Goal: Task Accomplishment & Management: Use online tool/utility

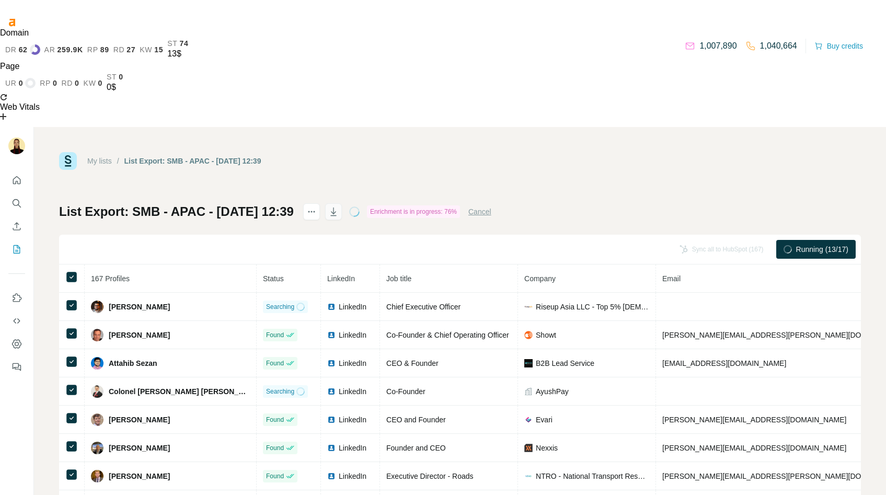
click at [339, 206] on icon "button" at bounding box center [333, 211] width 10 height 10
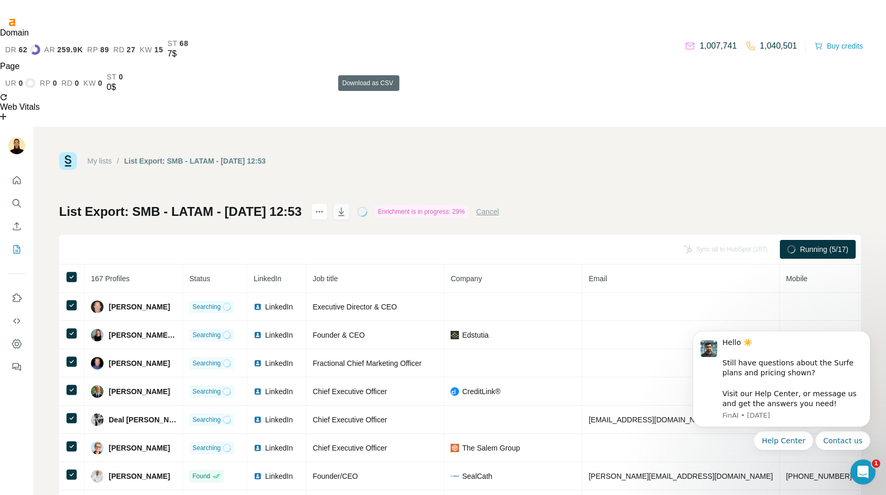
click at [347, 206] on icon "button" at bounding box center [341, 211] width 10 height 10
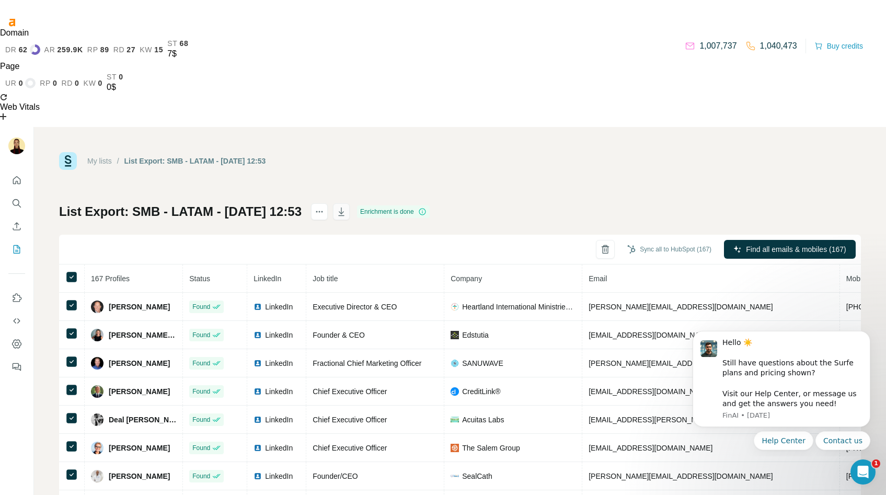
click at [347, 206] on icon "button" at bounding box center [341, 211] width 10 height 10
click at [344, 207] on icon "button" at bounding box center [341, 211] width 6 height 8
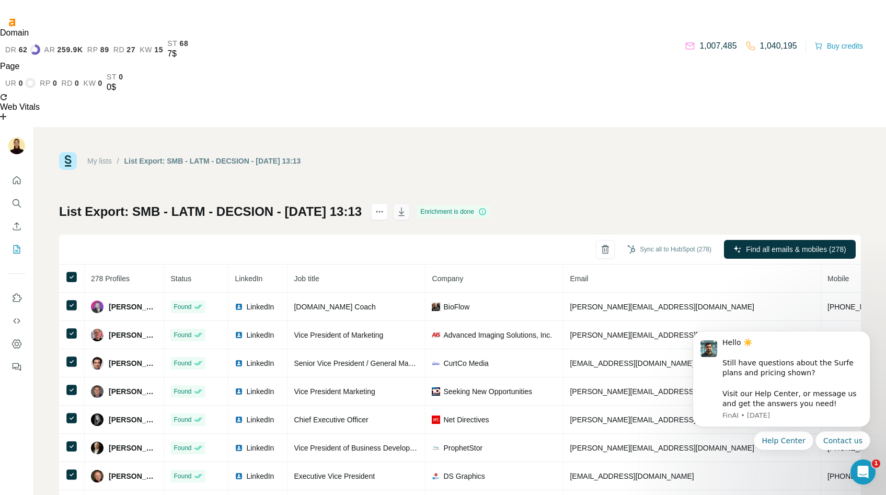
click at [407, 206] on icon "button" at bounding box center [401, 211] width 10 height 10
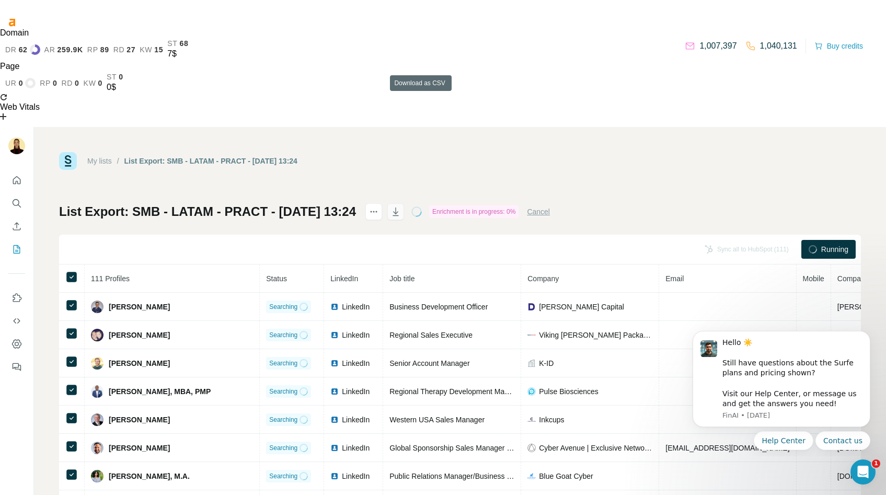
click at [401, 206] on icon "button" at bounding box center [395, 211] width 10 height 10
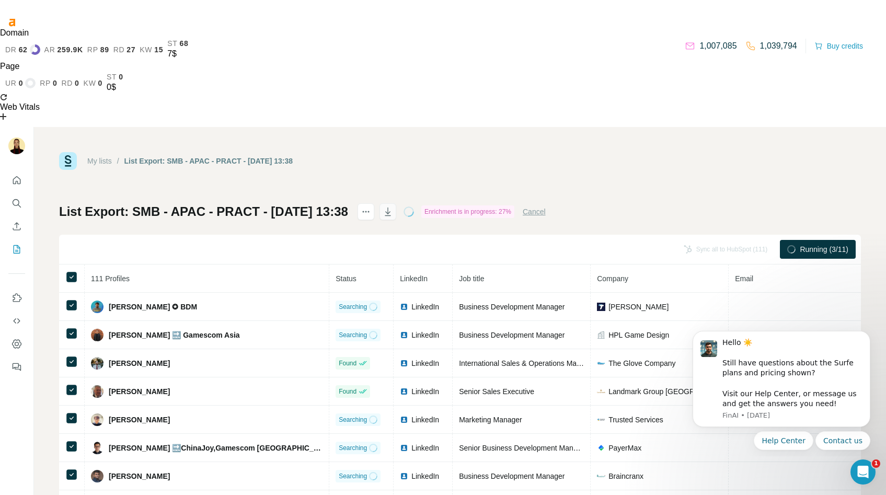
click at [396, 203] on button "button" at bounding box center [387, 211] width 17 height 17
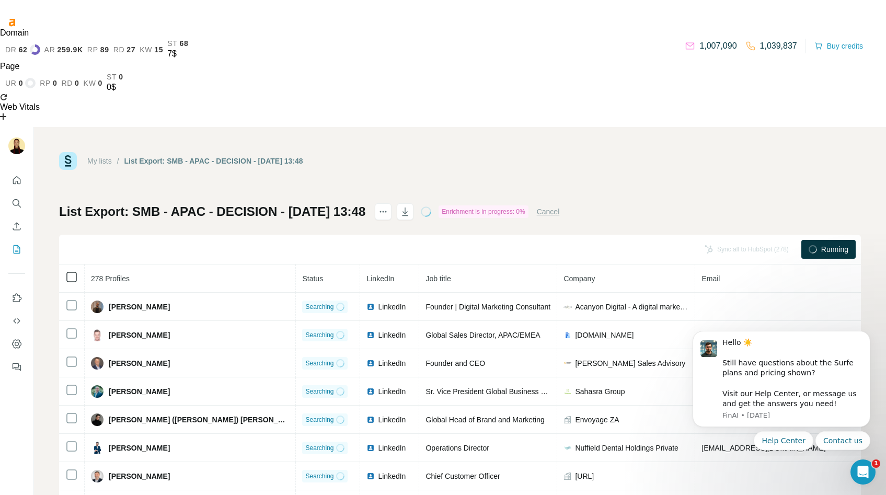
click at [69, 271] on icon at bounding box center [71, 277] width 13 height 13
click at [410, 206] on icon "button" at bounding box center [405, 211] width 10 height 10
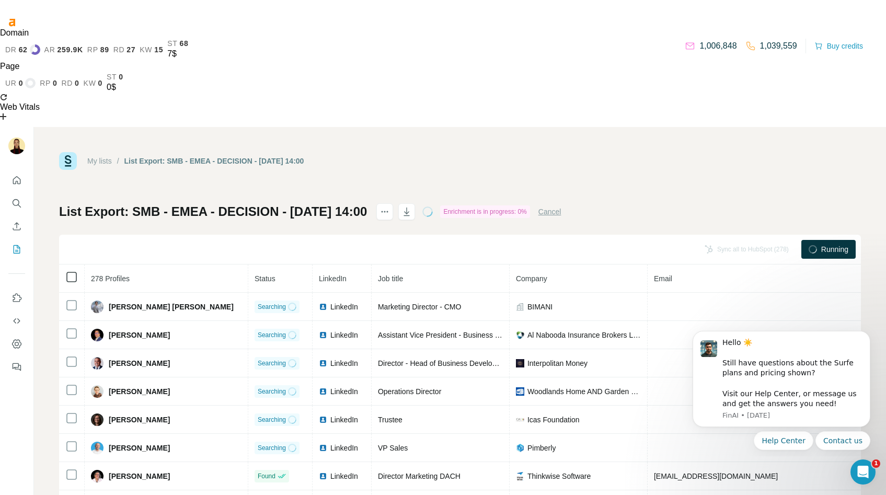
click at [77, 271] on icon at bounding box center [71, 277] width 13 height 13
click at [412, 206] on icon "button" at bounding box center [406, 211] width 10 height 10
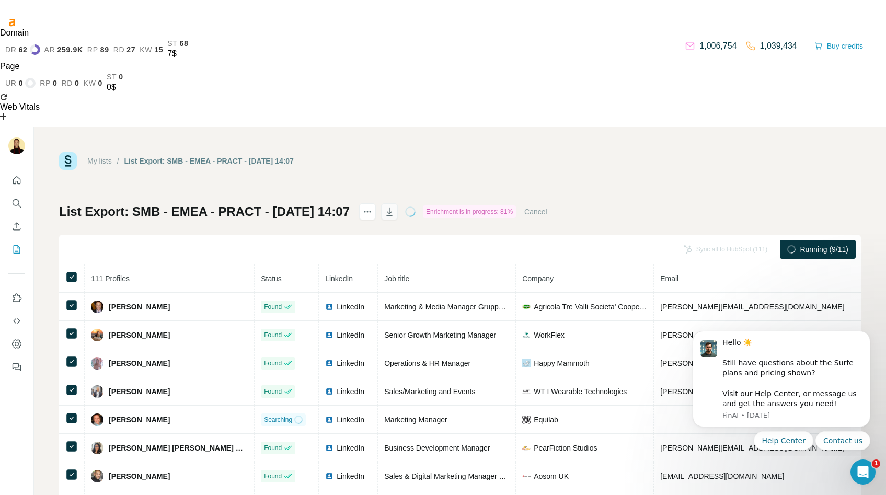
click at [398, 203] on button "button" at bounding box center [389, 211] width 17 height 17
